Goal: Task Accomplishment & Management: Use online tool/utility

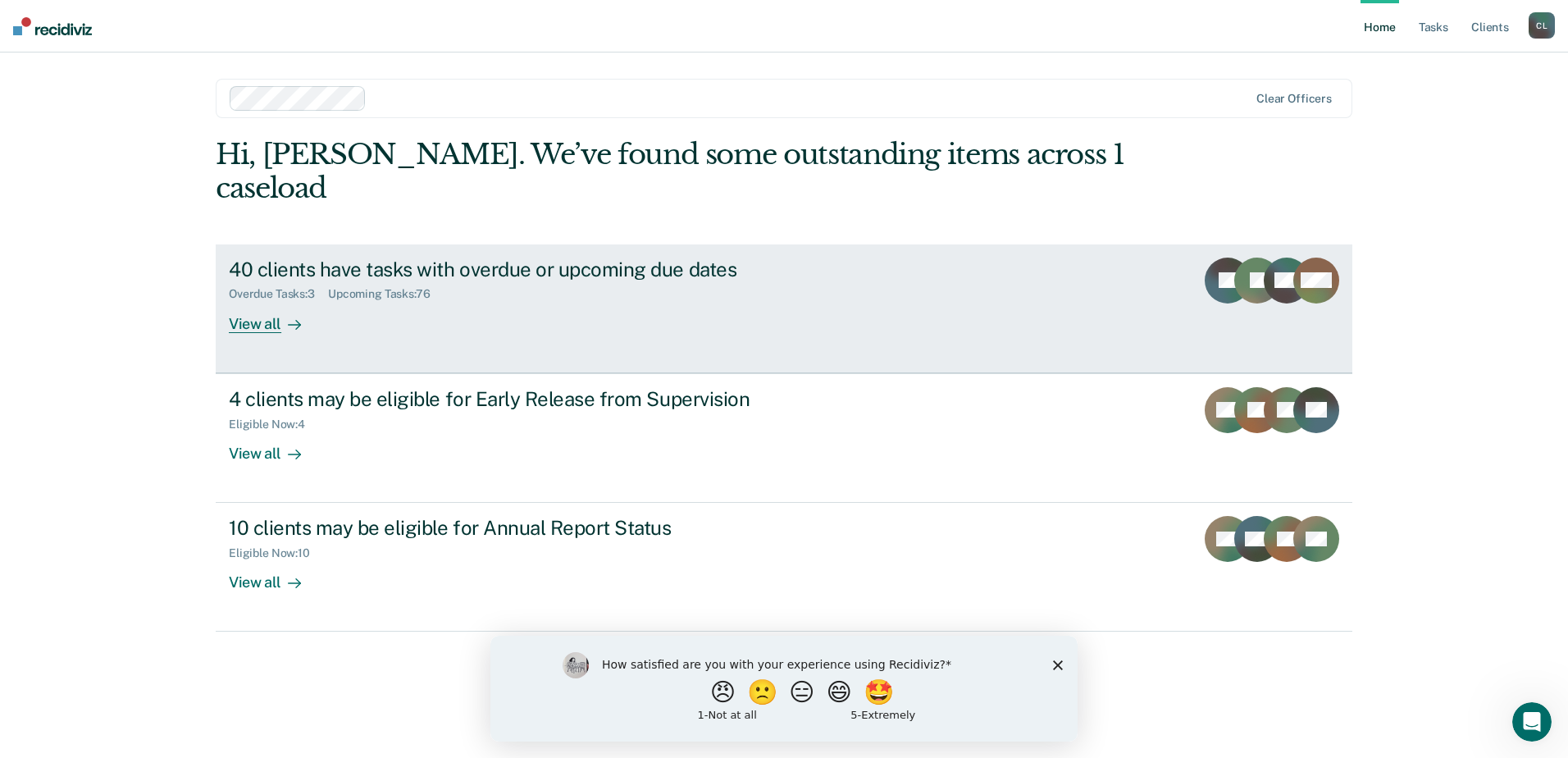
click at [267, 301] on div "View all" at bounding box center [274, 317] width 92 height 32
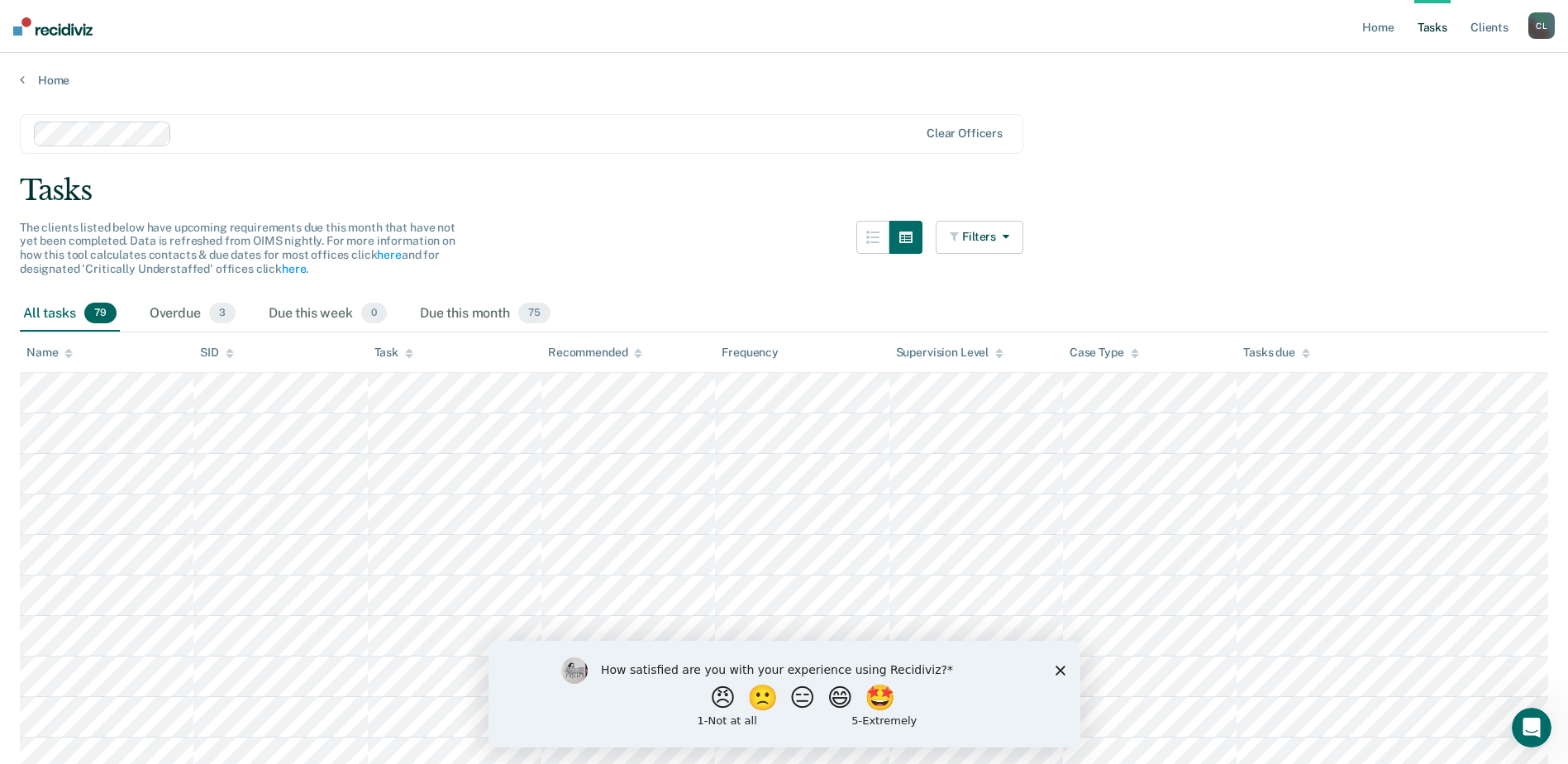
click at [418, 351] on th "Task" at bounding box center [455, 352] width 174 height 41
click at [411, 353] on icon at bounding box center [409, 353] width 8 height 11
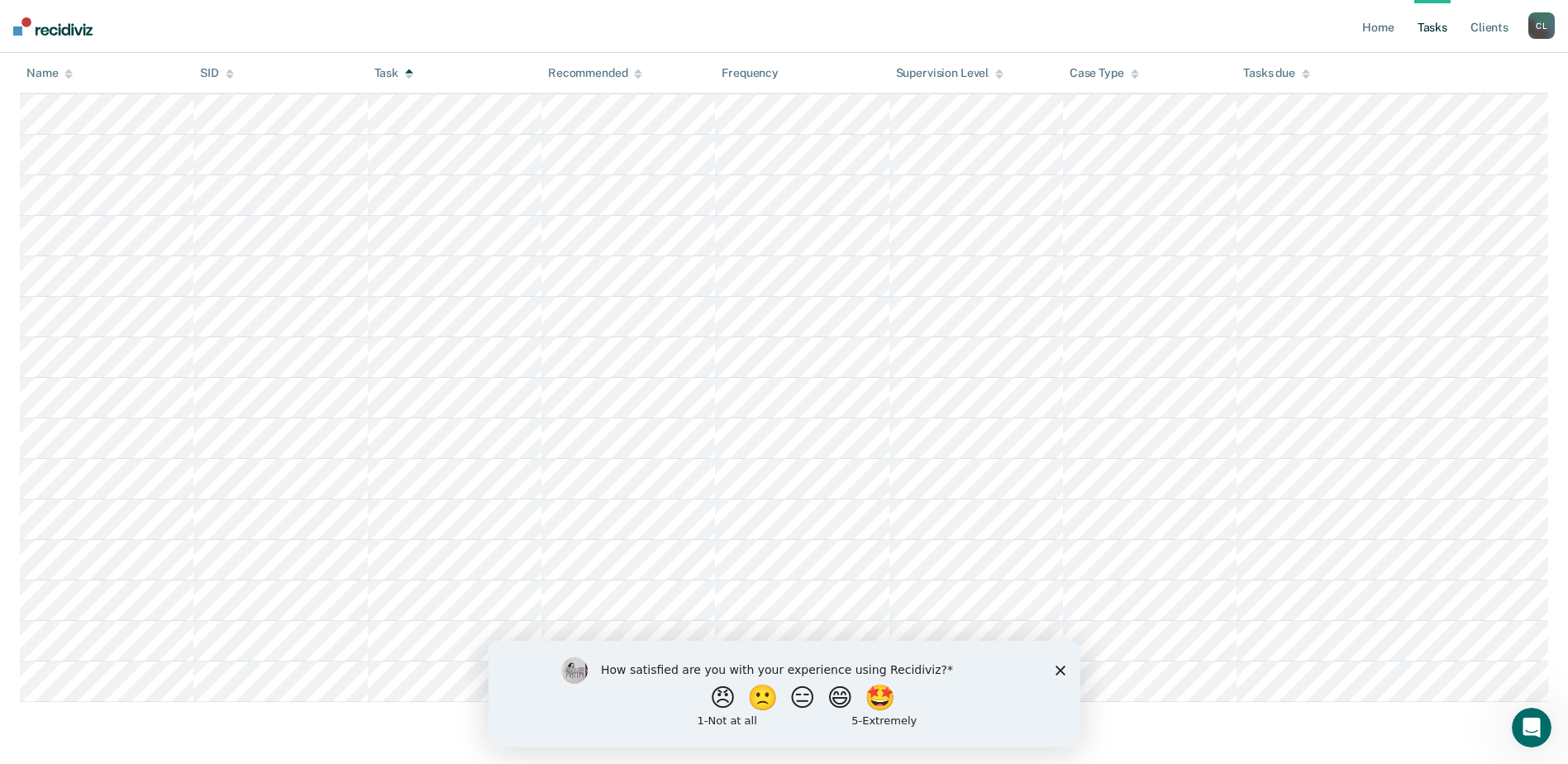
scroll to position [2874, 0]
click at [1062, 669] on icon "Close survey" at bounding box center [1059, 669] width 10 height 10
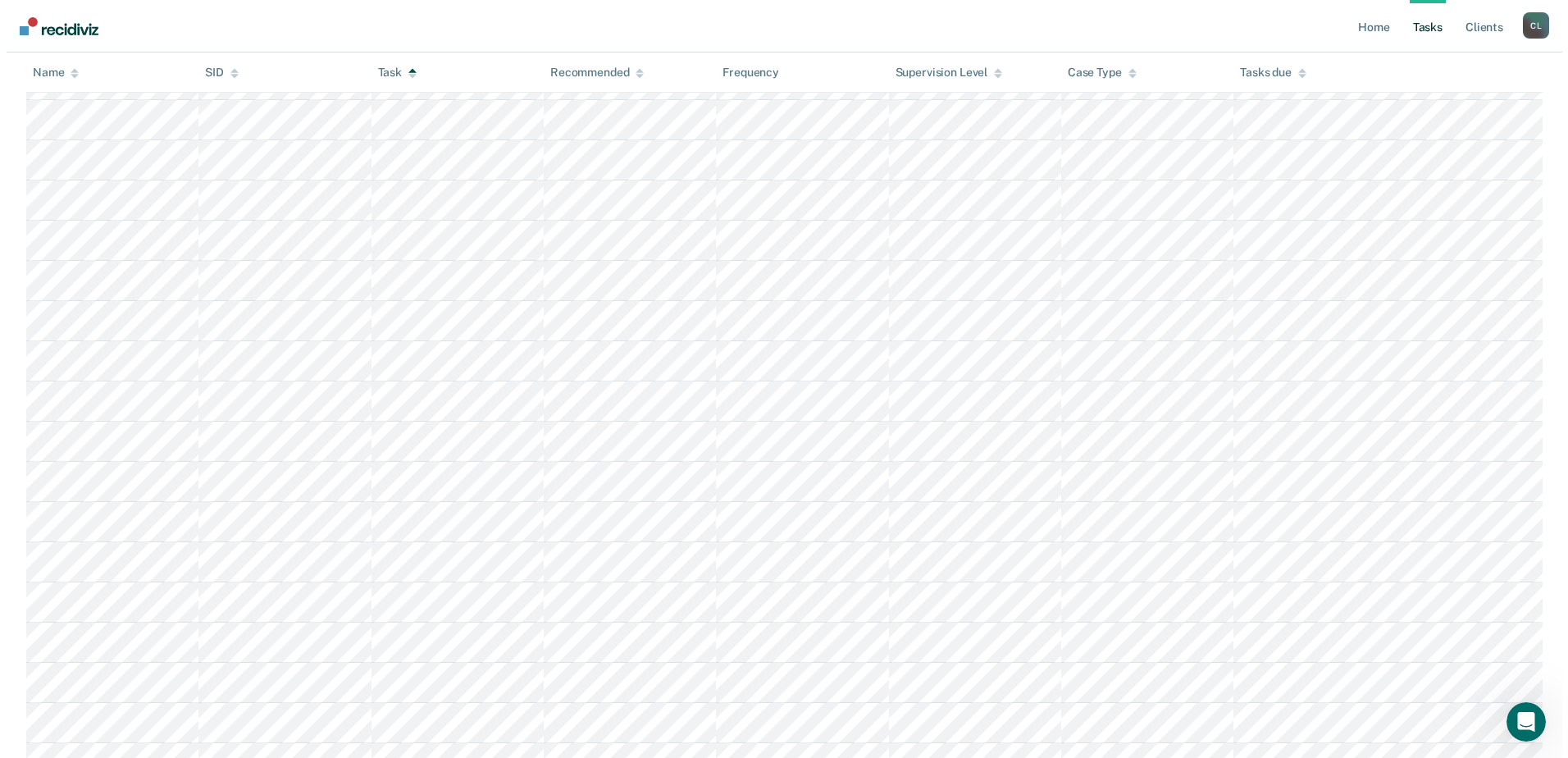
scroll to position [0, 0]
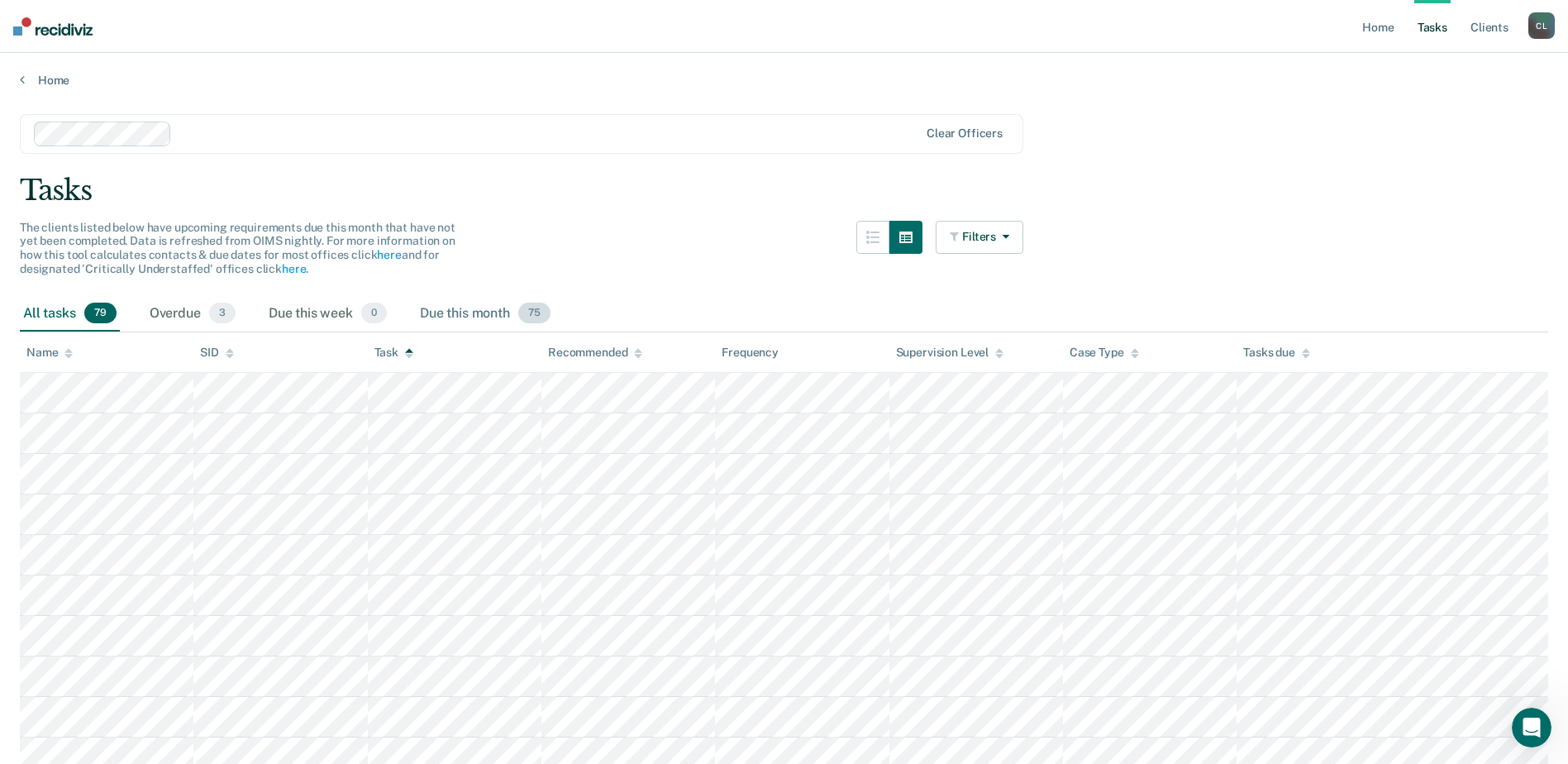
click at [488, 316] on div "Due this month 75" at bounding box center [486, 314] width 138 height 36
click at [104, 316] on span "79" at bounding box center [101, 313] width 32 height 22
click at [1384, 35] on link "Home" at bounding box center [1377, 26] width 38 height 53
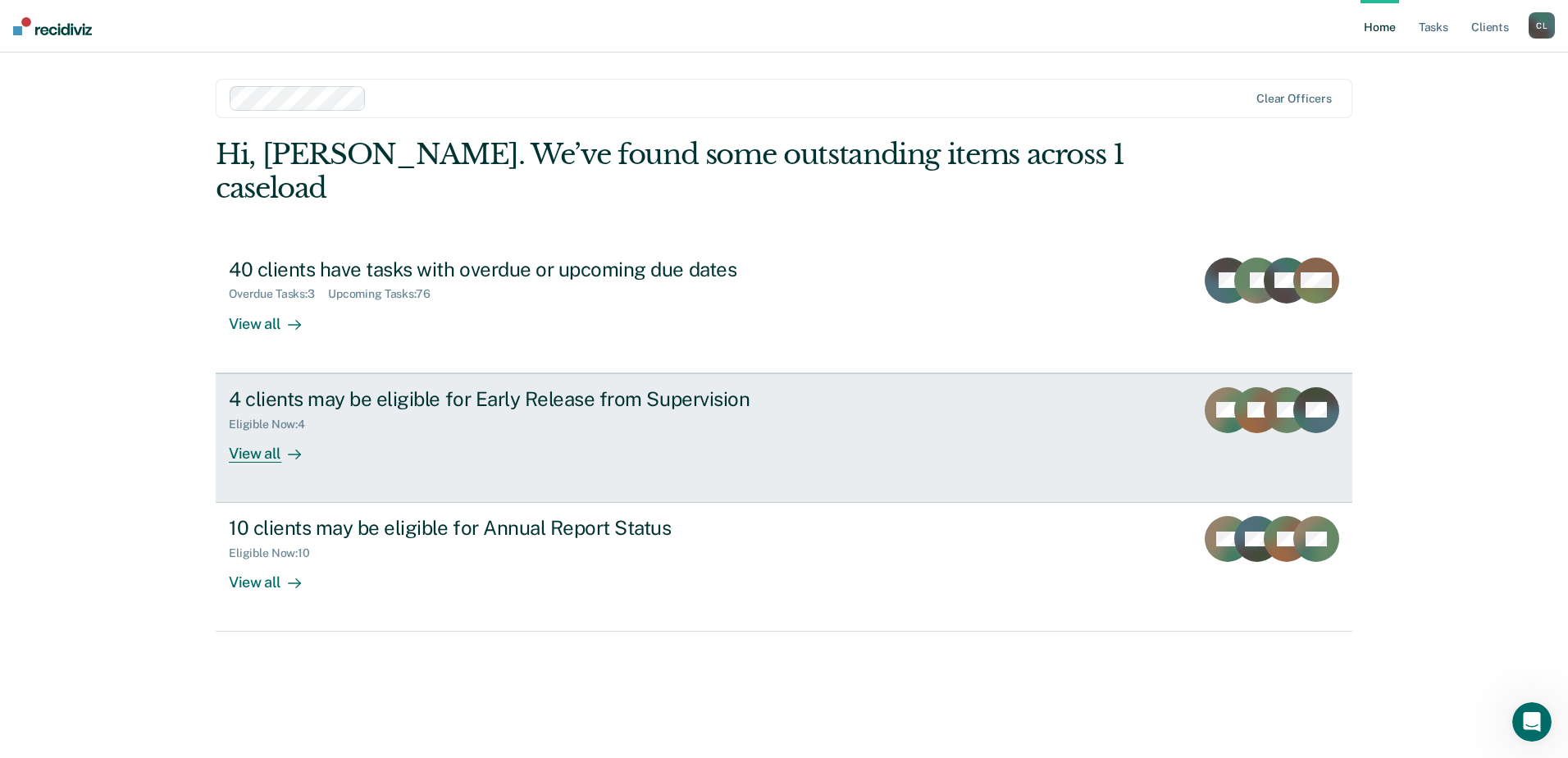
click at [279, 430] on div "View all" at bounding box center [274, 446] width 92 height 32
